Goal: Task Accomplishment & Management: Complete application form

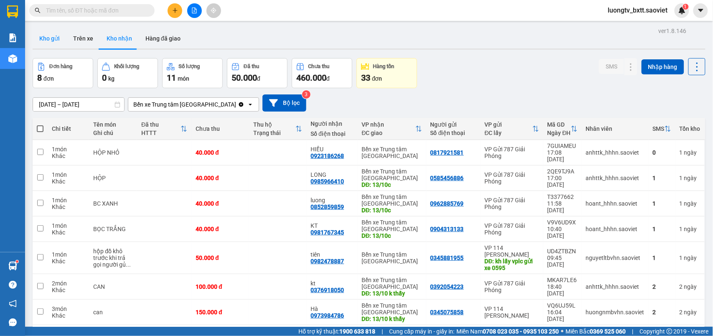
click at [39, 37] on button "Kho gửi" at bounding box center [50, 38] width 34 height 20
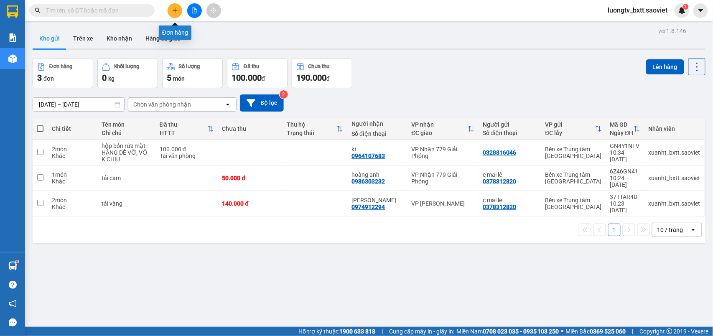
click at [176, 7] on button at bounding box center [175, 10] width 15 height 15
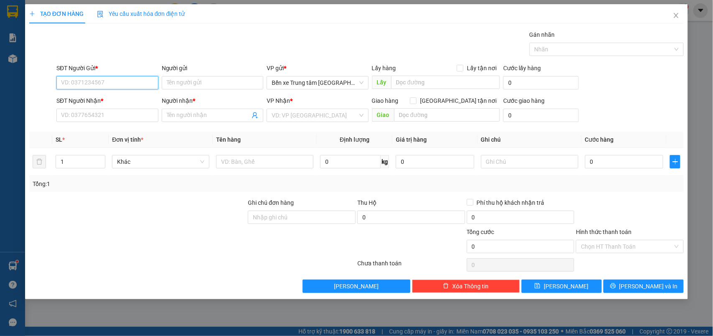
click at [119, 83] on input "SĐT Người Gửi *" at bounding box center [107, 82] width 102 height 13
type input "0398211266"
click at [127, 81] on input "0398211266" at bounding box center [107, 82] width 102 height 13
click at [102, 99] on div "0398211266" at bounding box center [107, 99] width 92 height 9
type input "0971722811"
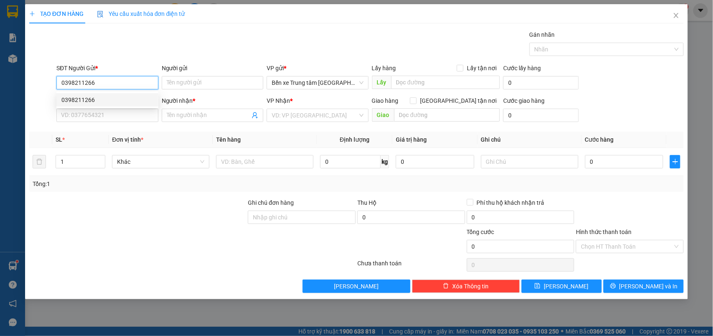
type input "mai"
type input "0398211266"
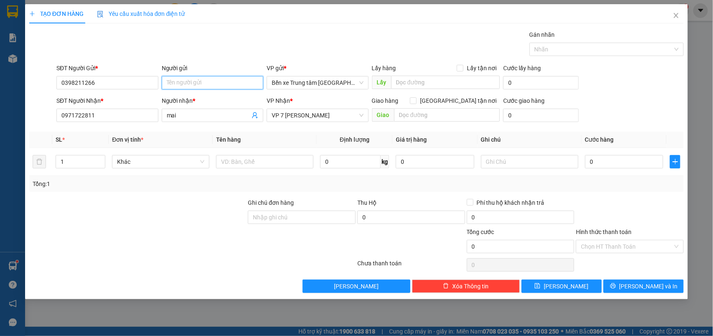
click at [175, 84] on input "Người gửi" at bounding box center [213, 82] width 102 height 13
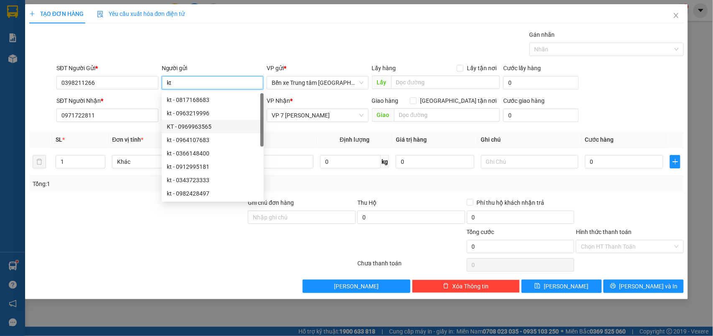
type input "kt"
click at [68, 263] on div at bounding box center [192, 265] width 328 height 17
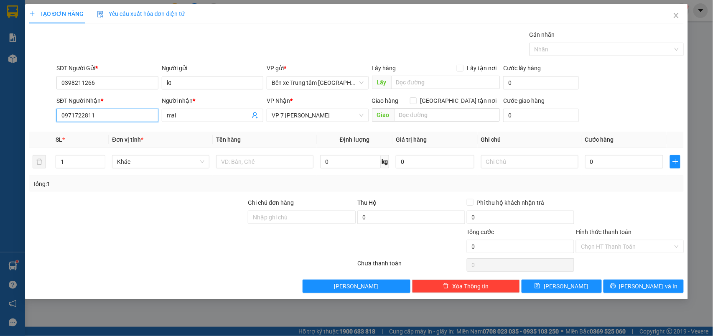
drag, startPoint x: 107, startPoint y: 119, endPoint x: 49, endPoint y: 118, distance: 59.0
click at [49, 118] on div "SĐT Người Nhận * 0971722811 Người nhận * mai VP Nhận * VP 7 [PERSON_NAME] Giao …" at bounding box center [356, 110] width 657 height 29
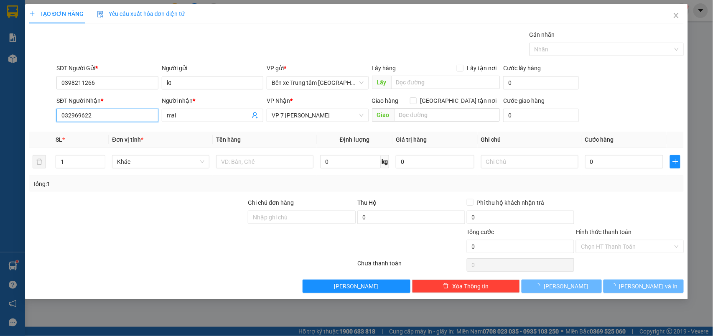
type input "0329696225"
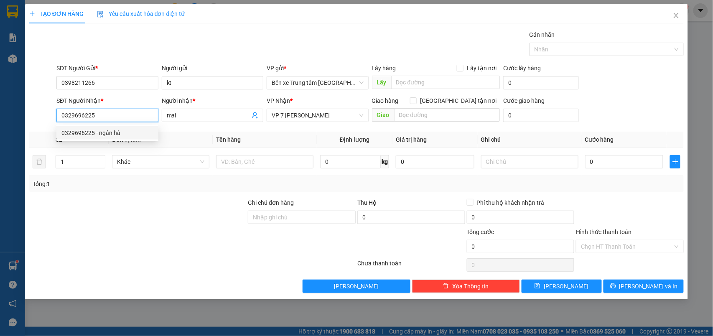
click at [115, 131] on div "0329696225 - ngân hà" at bounding box center [107, 132] width 92 height 9
type input "ngân hà"
type input "0329696225"
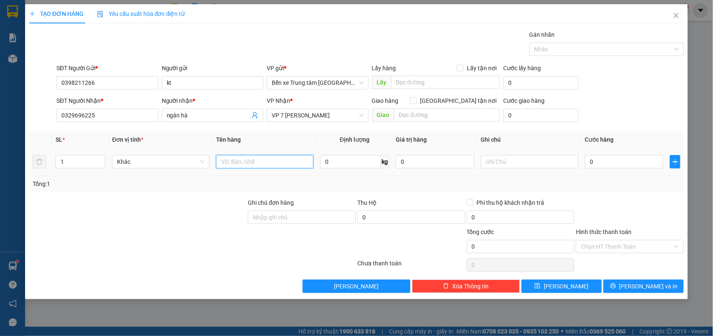
click at [266, 158] on input "text" at bounding box center [264, 161] width 97 height 13
type input "xốp"
click at [594, 161] on input "0" at bounding box center [624, 161] width 79 height 13
type input "6"
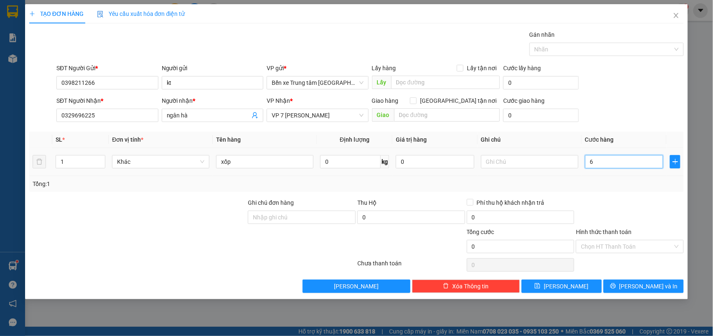
type input "6"
type input "60"
type input "60.000"
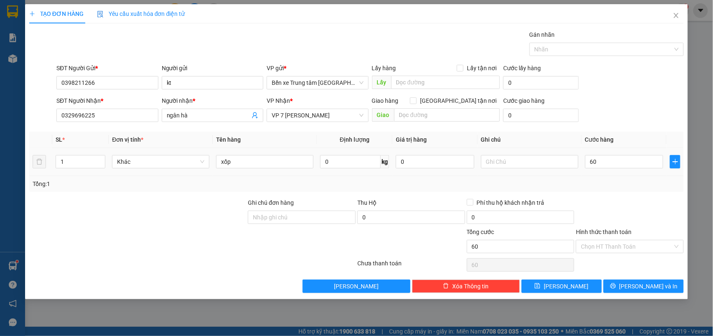
type input "60.000"
click at [499, 173] on td at bounding box center [530, 162] width 104 height 28
click at [500, 163] on input "text" at bounding box center [529, 161] width 97 height 13
type input "chú ý ĐỒ ĂN"
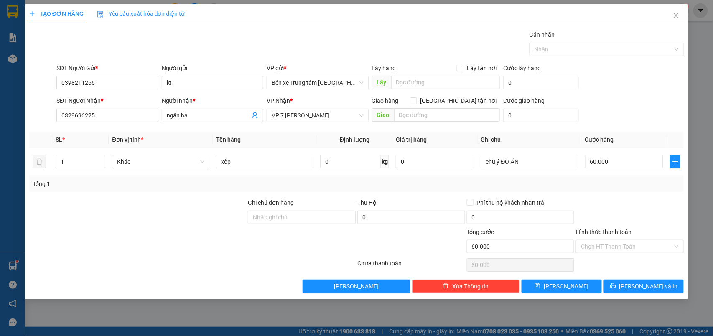
click at [633, 111] on div "SĐT Người Nhận * 0329696225 Người nhận * ngân hà VP Nhận * VP 7 [PERSON_NAME] G…" at bounding box center [370, 110] width 631 height 29
click at [642, 285] on span "[PERSON_NAME] và In" at bounding box center [649, 286] width 59 height 9
